Goal: Navigation & Orientation: Find specific page/section

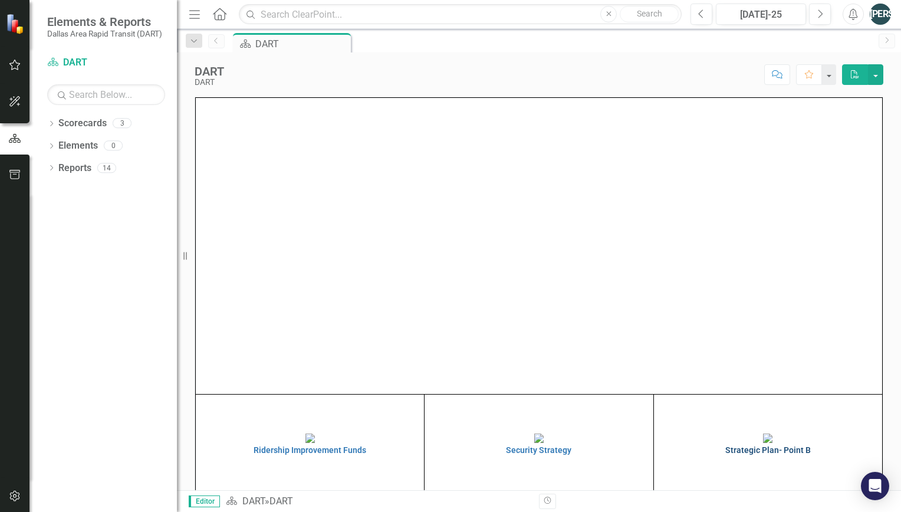
click at [767, 437] on img at bounding box center [767, 437] width 9 height 9
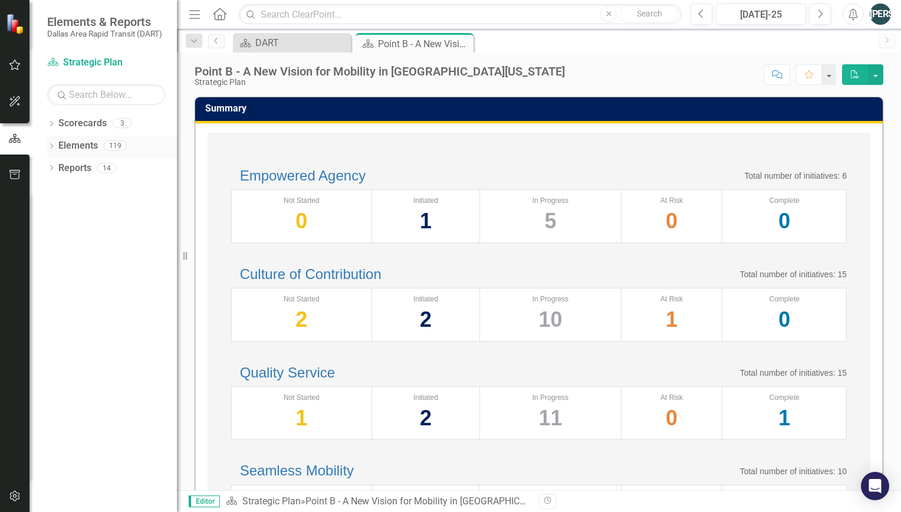
click at [54, 144] on icon "Dropdown" at bounding box center [51, 147] width 8 height 6
click at [58, 189] on icon "Dropdown" at bounding box center [57, 191] width 8 height 6
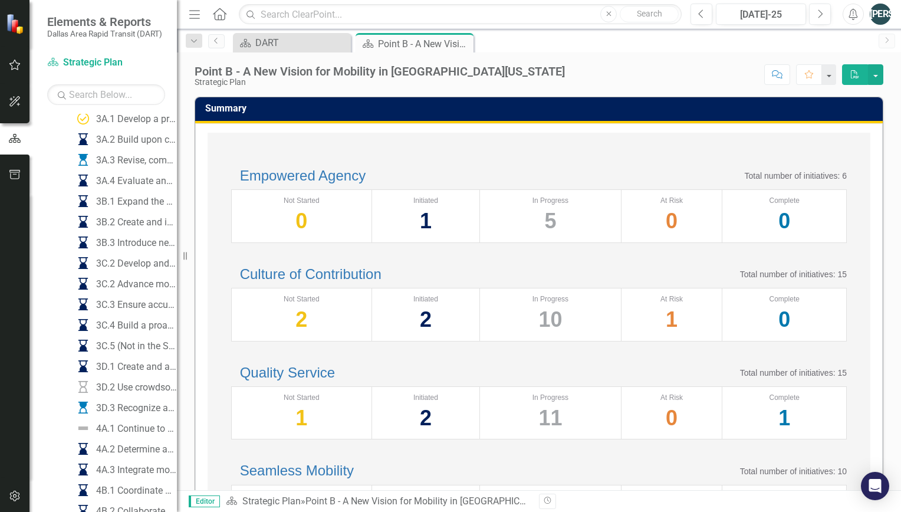
scroll to position [527, 0]
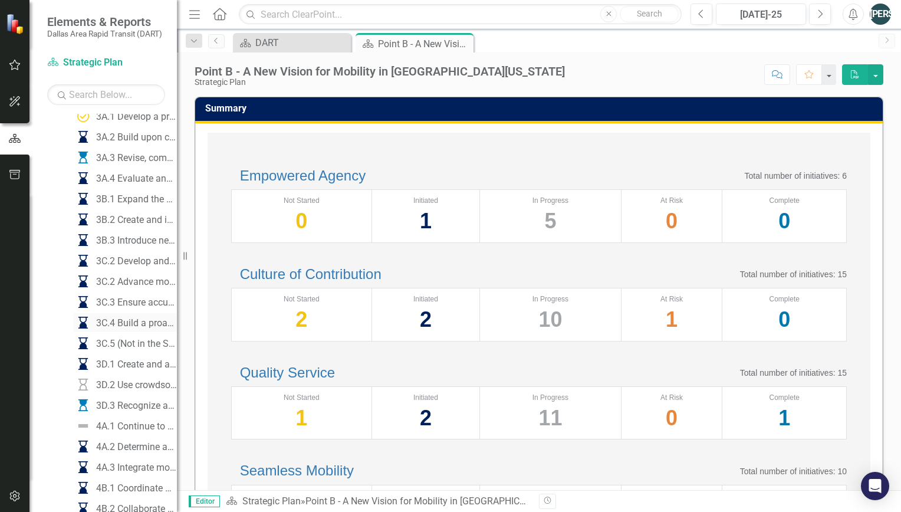
click at [114, 321] on div "3C.4 Build a proactive safety culture" at bounding box center [136, 323] width 81 height 11
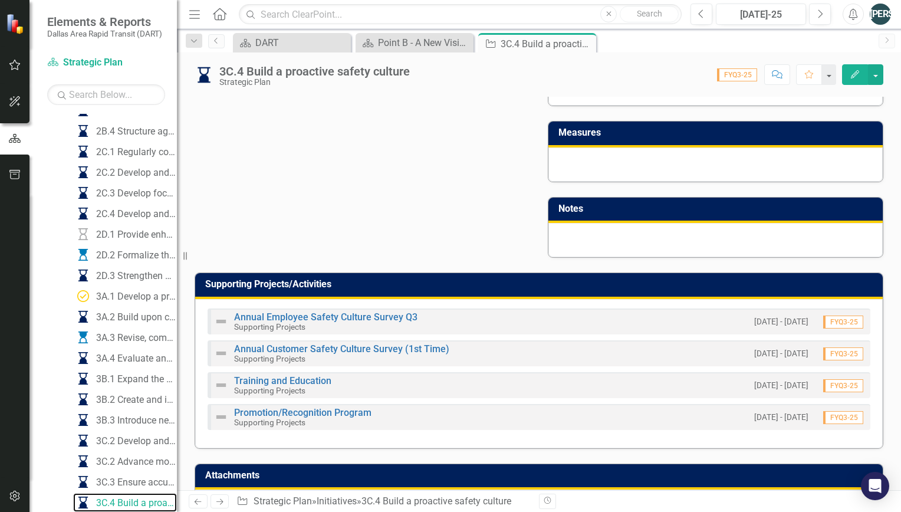
scroll to position [692, 0]
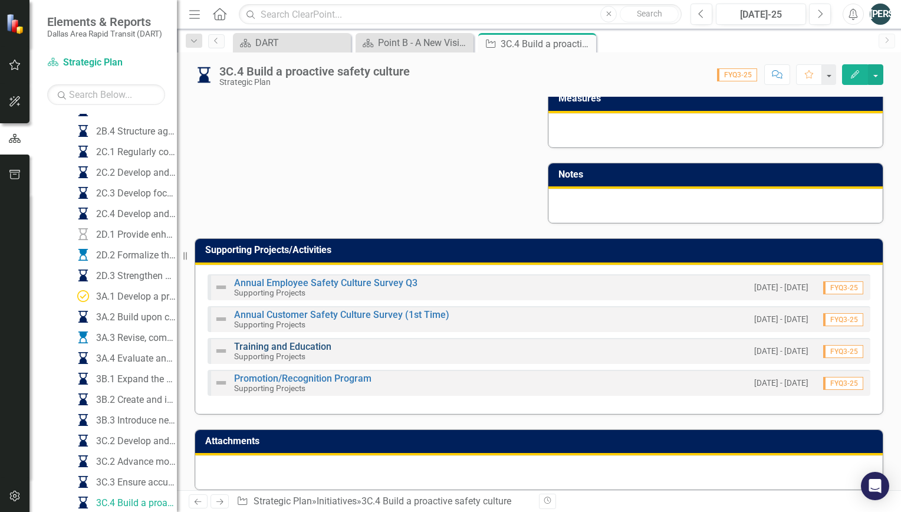
click at [303, 341] on link "Training and Education" at bounding box center [282, 346] width 97 height 11
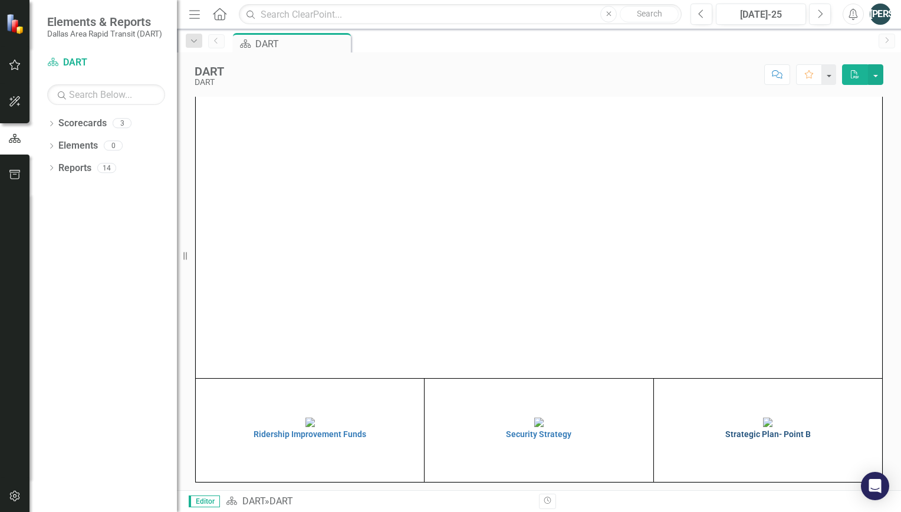
scroll to position [24, 0]
click at [763, 413] on img at bounding box center [767, 417] width 9 height 9
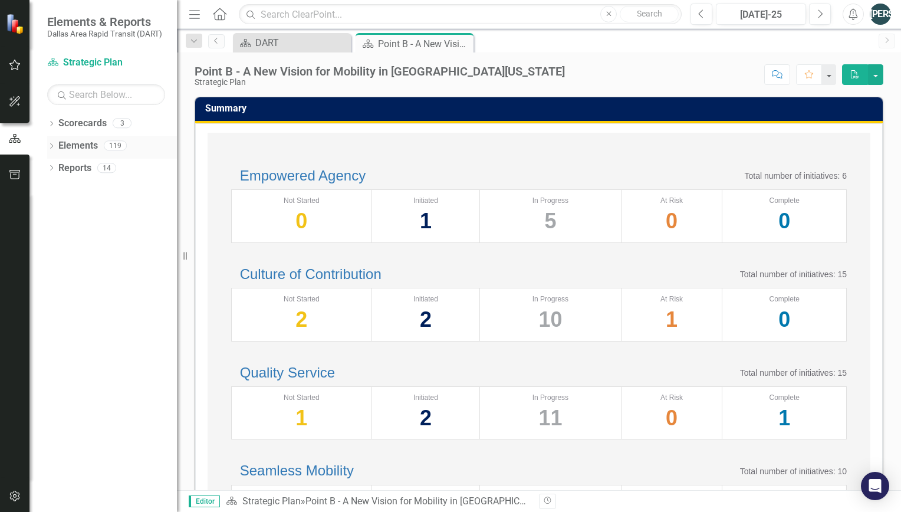
click at [50, 144] on icon "Dropdown" at bounding box center [51, 147] width 8 height 6
click at [57, 185] on div "Dropdown Initiative Initiatives 58" at bounding box center [115, 192] width 124 height 22
click at [60, 192] on icon "Dropdown" at bounding box center [57, 191] width 8 height 6
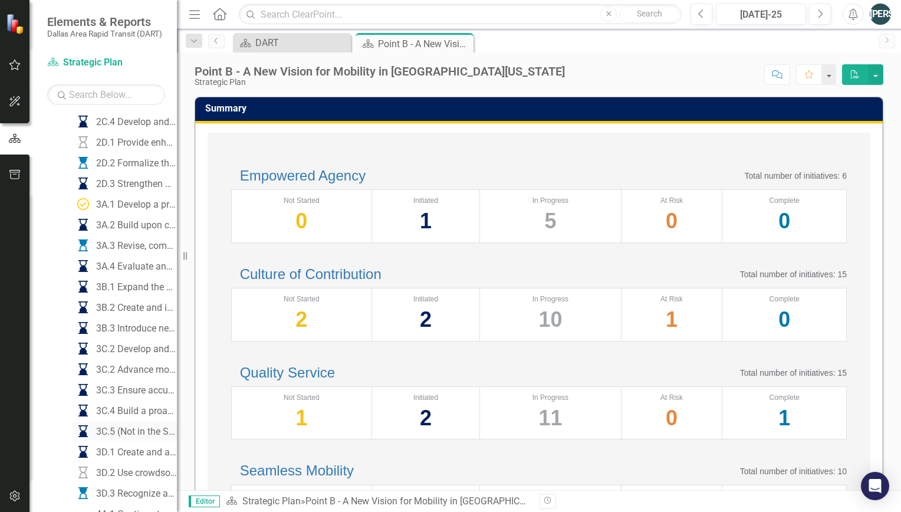
scroll to position [439, 0]
click at [118, 412] on div "3C.4 Build a proactive safety culture" at bounding box center [136, 410] width 81 height 11
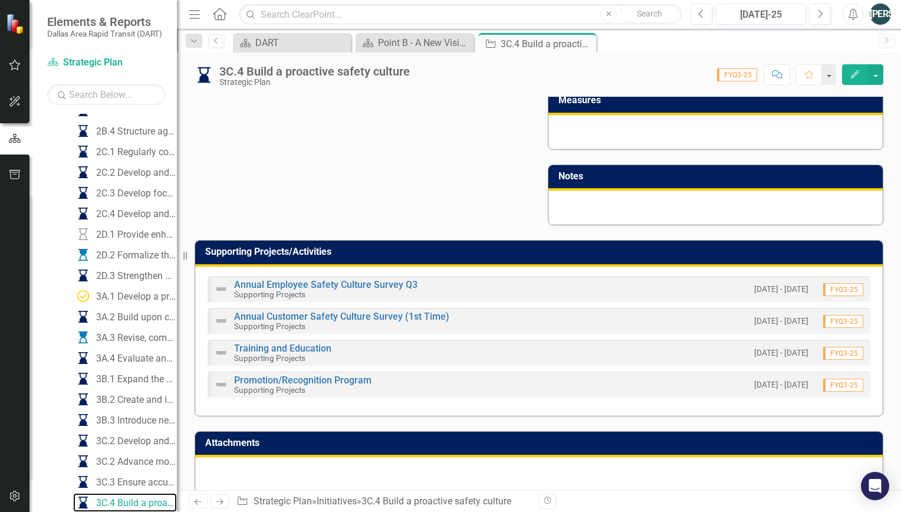
scroll to position [692, 0]
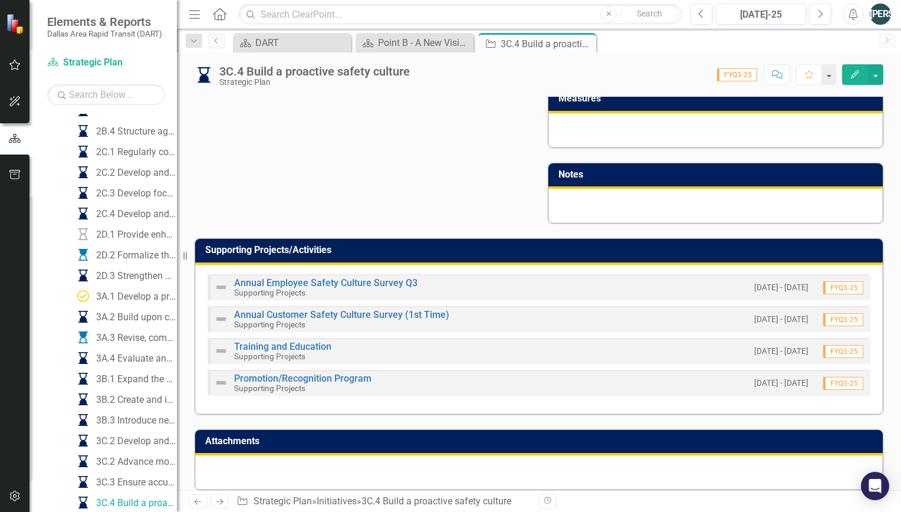
click at [272, 341] on link "Training and Education" at bounding box center [282, 346] width 97 height 11
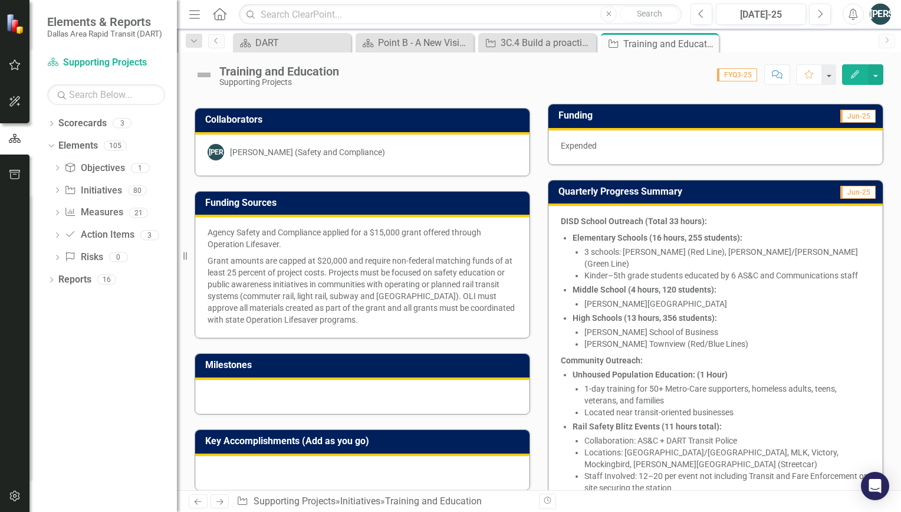
scroll to position [156, 0]
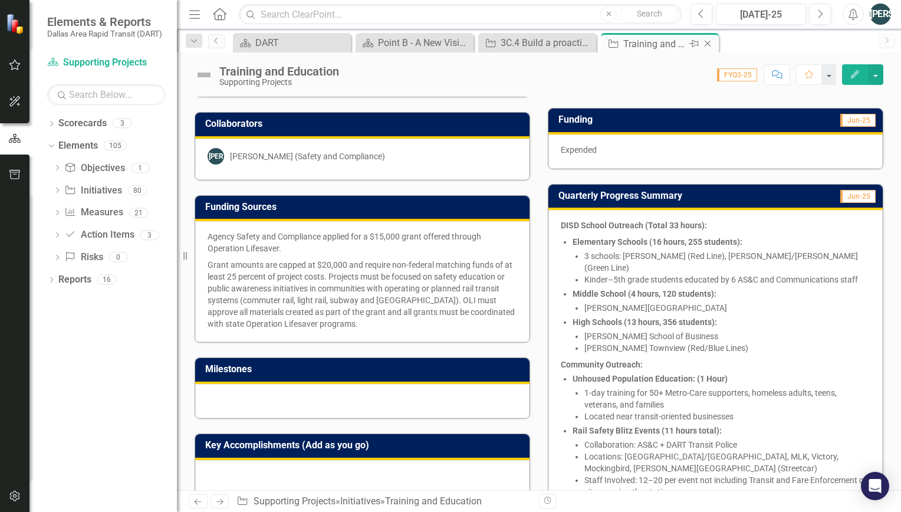
click at [715, 47] on div "Close" at bounding box center [708, 44] width 15 height 15
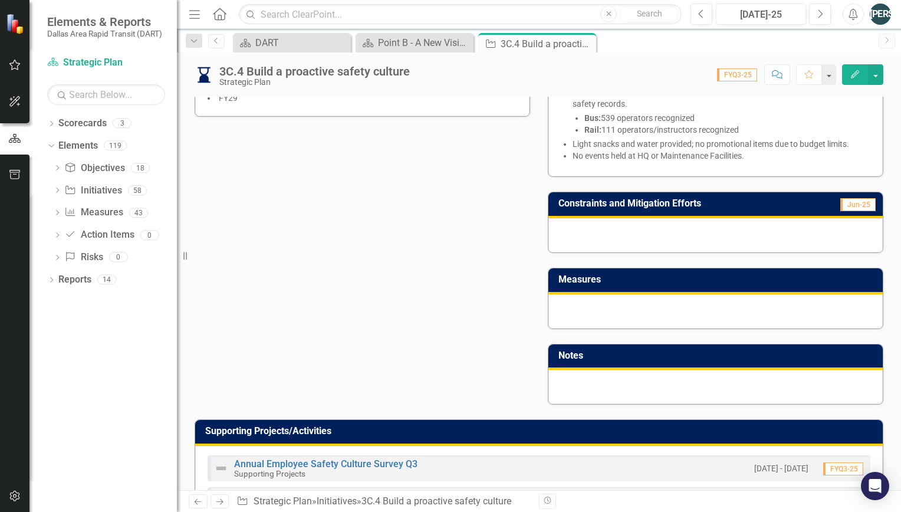
scroll to position [692, 0]
